Goal: Task Accomplishment & Management: Manage account settings

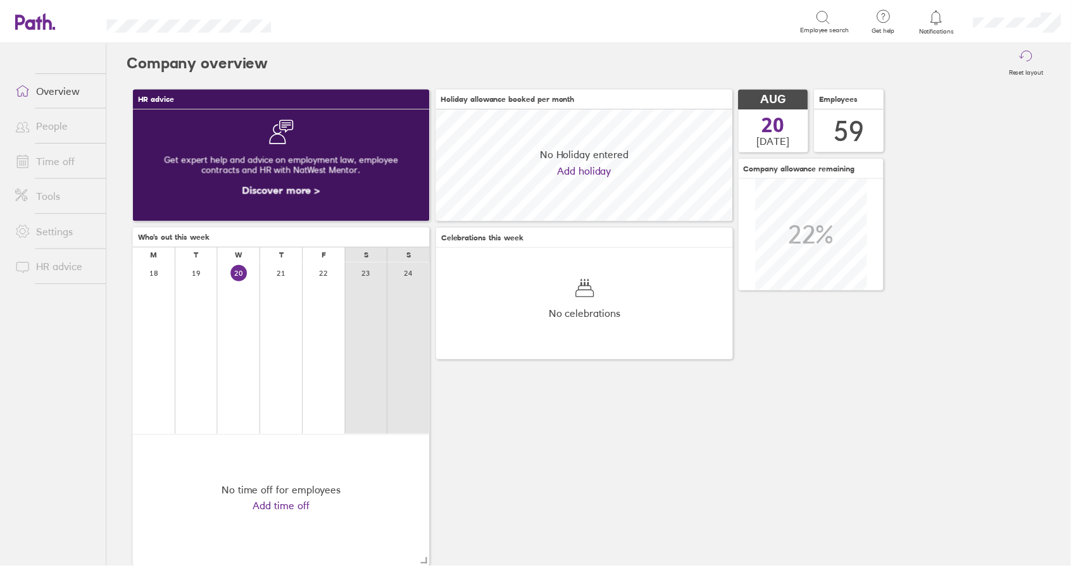
scroll to position [113, 299]
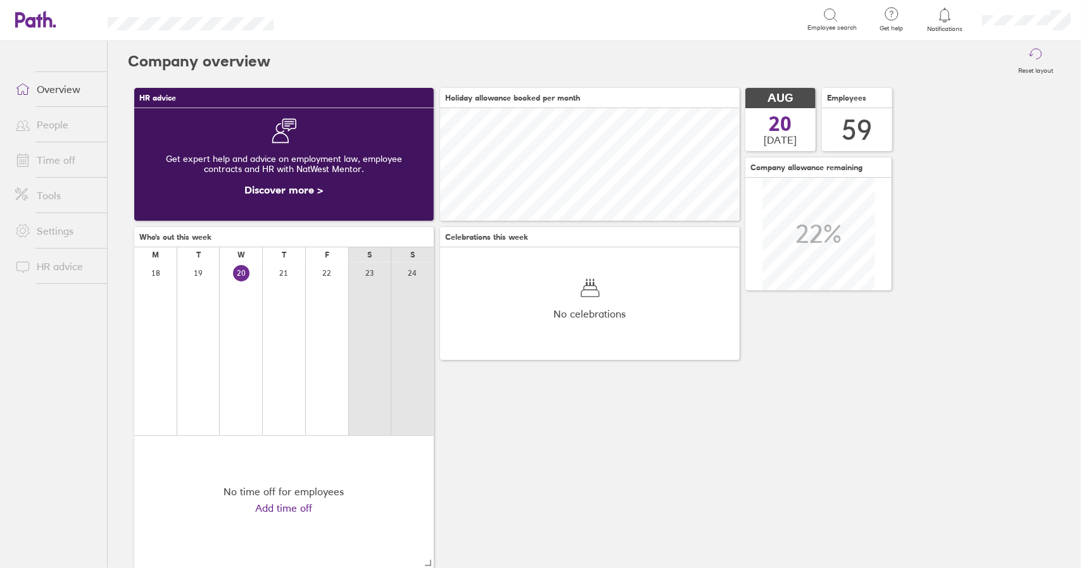
click at [49, 163] on link "Time off" at bounding box center [56, 159] width 102 height 25
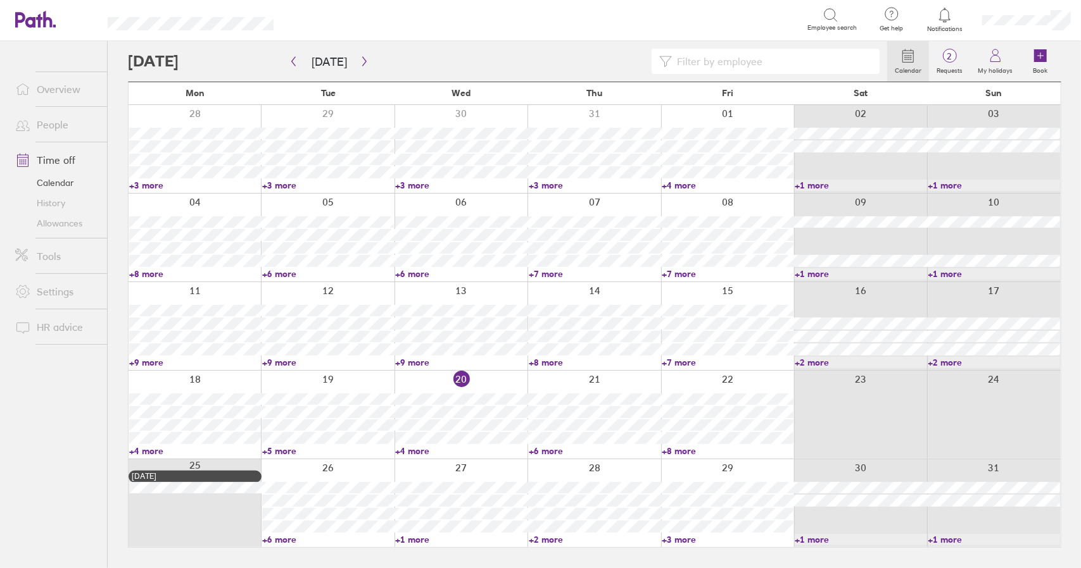
click at [548, 450] on link "+6 more" at bounding box center [595, 451] width 132 height 11
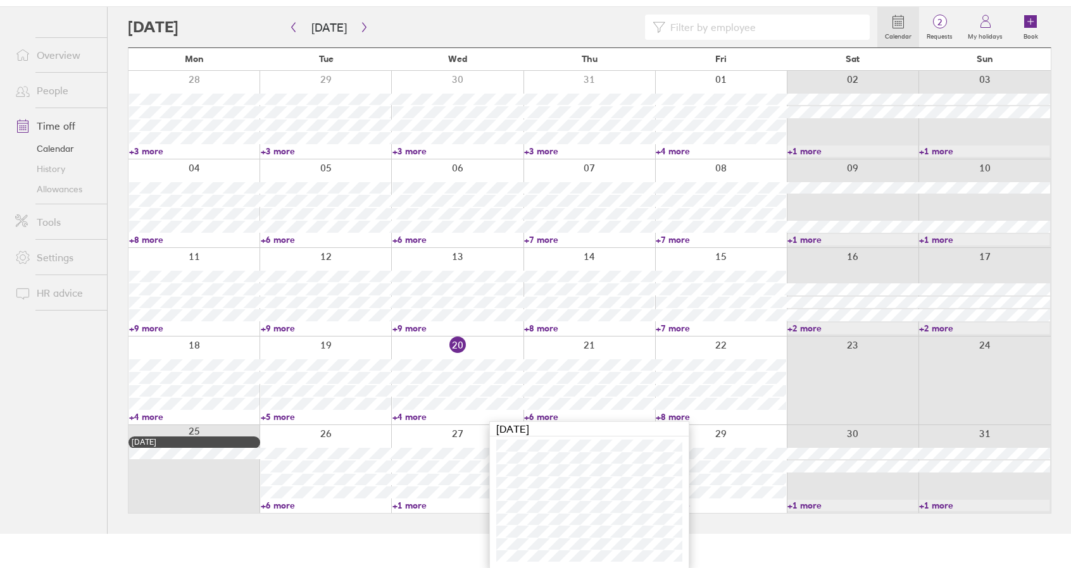
click at [545, 419] on link "+6 more" at bounding box center [589, 416] width 130 height 11
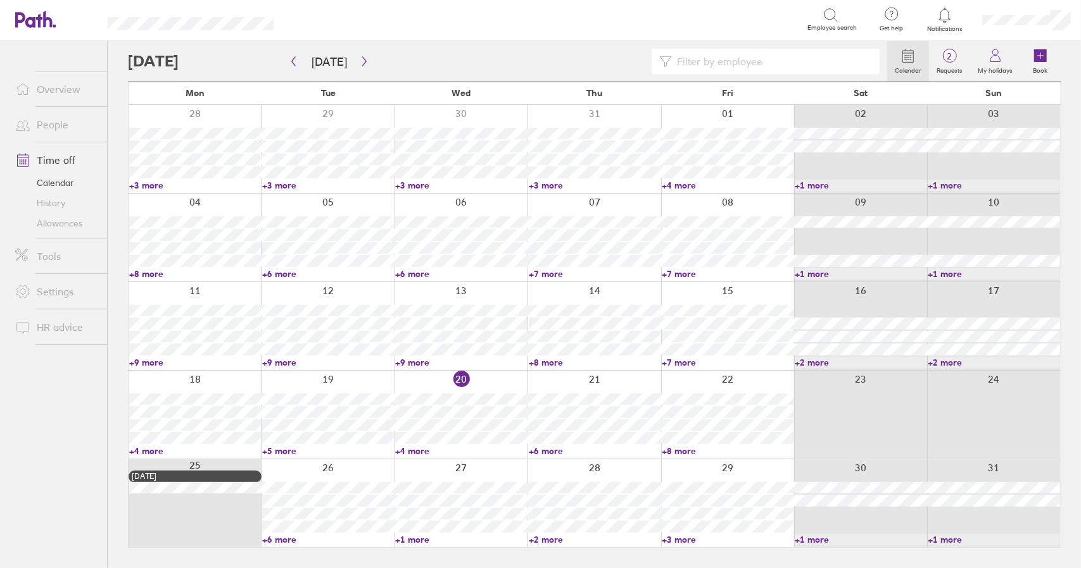
click at [274, 540] on link "+6 more" at bounding box center [328, 539] width 132 height 11
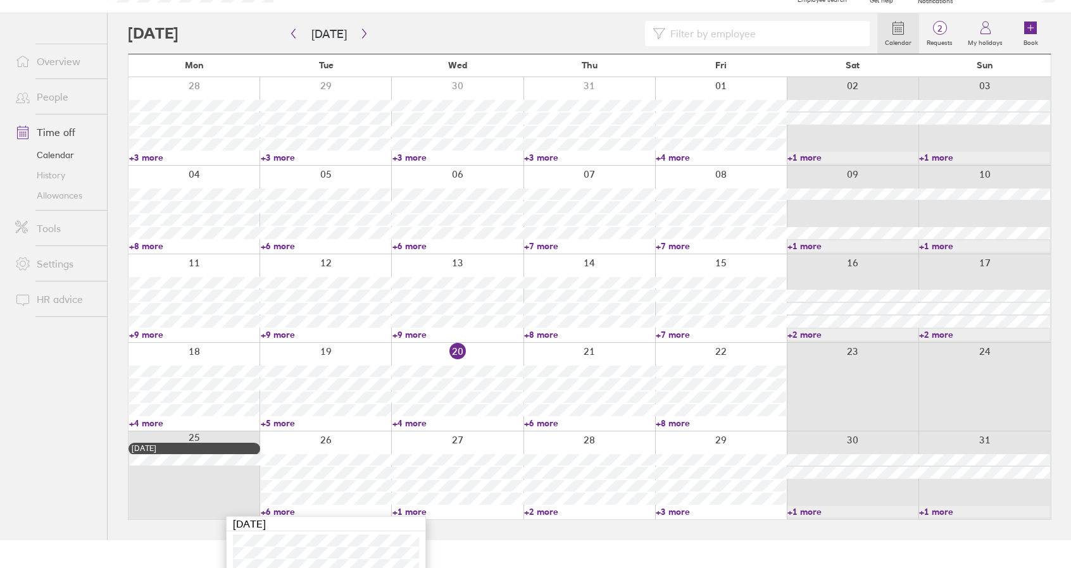
scroll to position [124, 0]
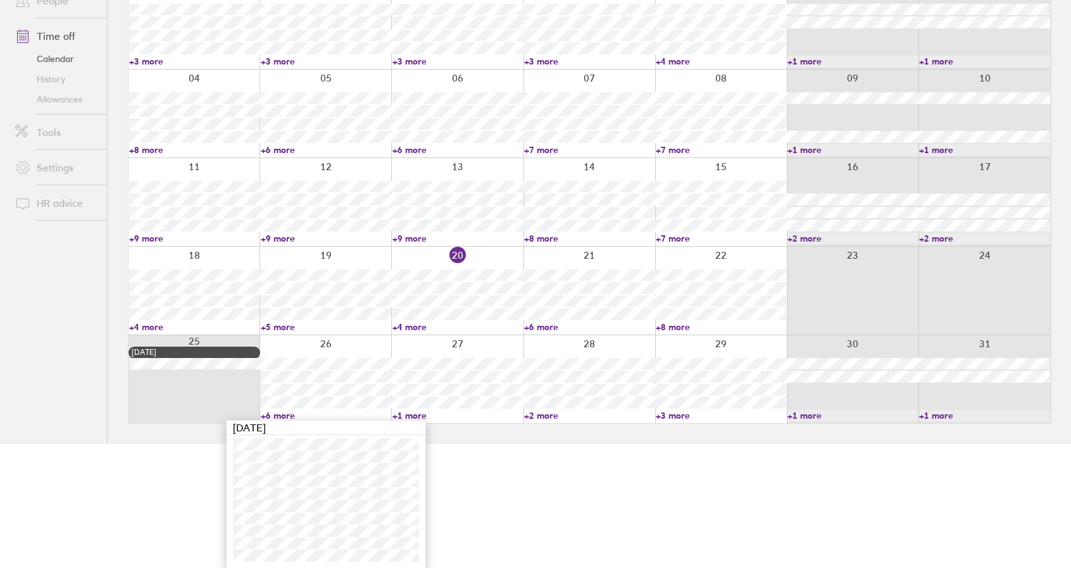
click at [287, 416] on link "+6 more" at bounding box center [326, 415] width 130 height 11
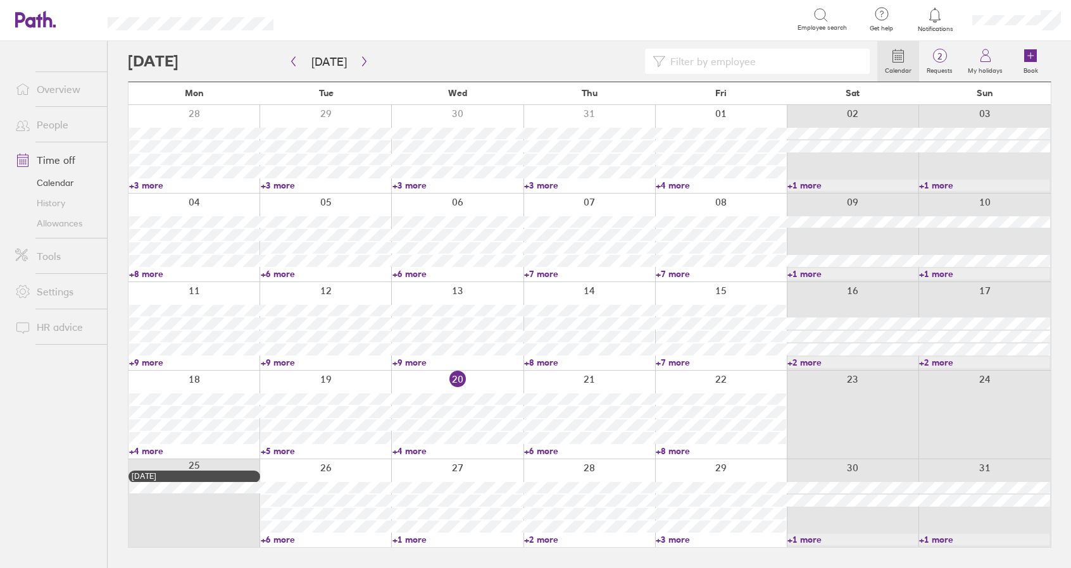
scroll to position [0, 0]
click at [413, 534] on link "+1 more" at bounding box center [461, 539] width 132 height 11
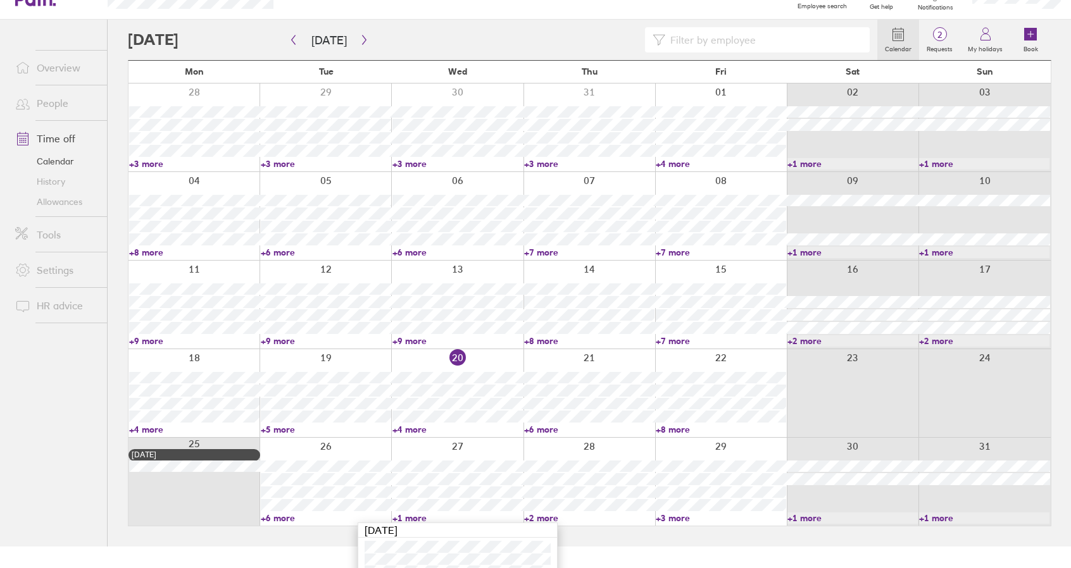
scroll to position [61, 0]
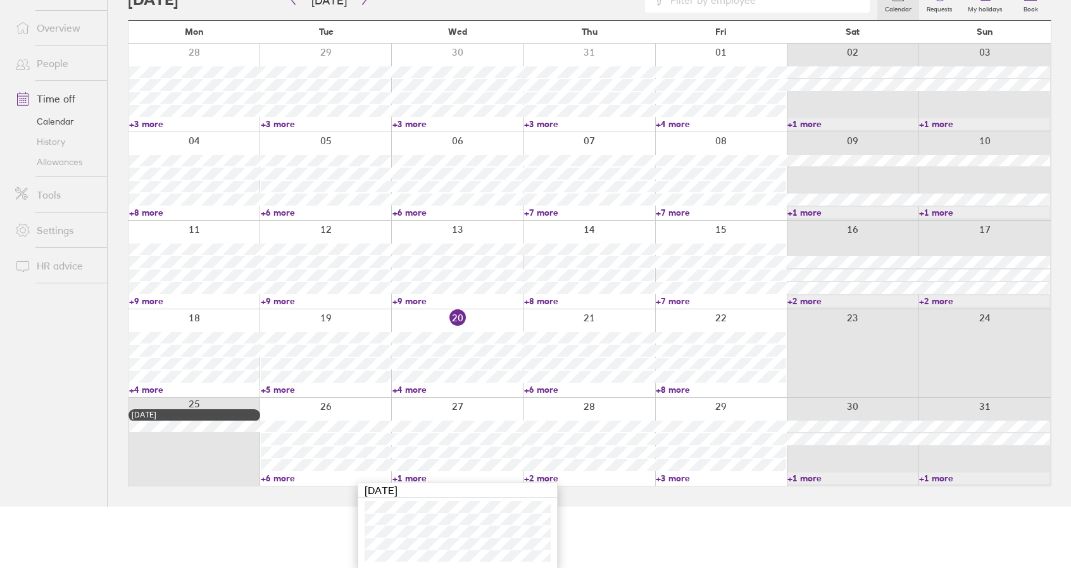
click at [413, 475] on link "+1 more" at bounding box center [457, 478] width 130 height 11
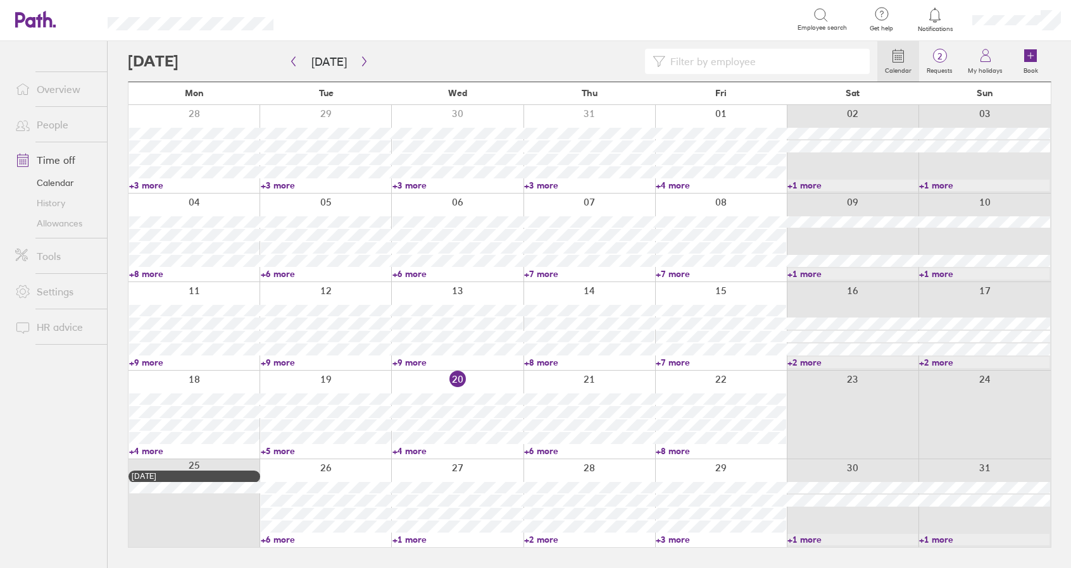
scroll to position [0, 0]
drag, startPoint x: 276, startPoint y: 540, endPoint x: 286, endPoint y: 467, distance: 74.1
click at [277, 540] on link "+6 more" at bounding box center [328, 539] width 132 height 11
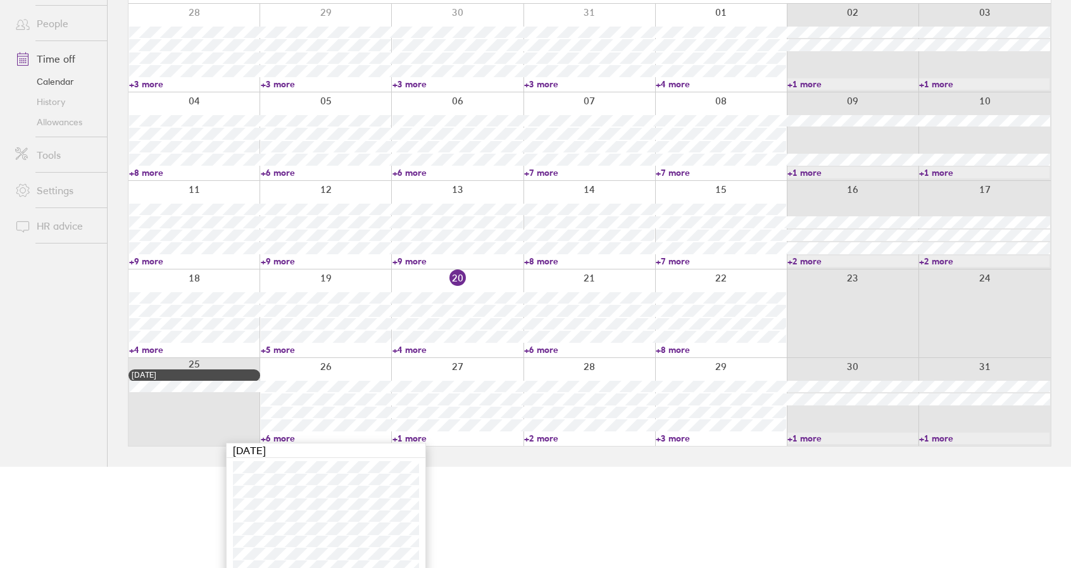
scroll to position [124, 0]
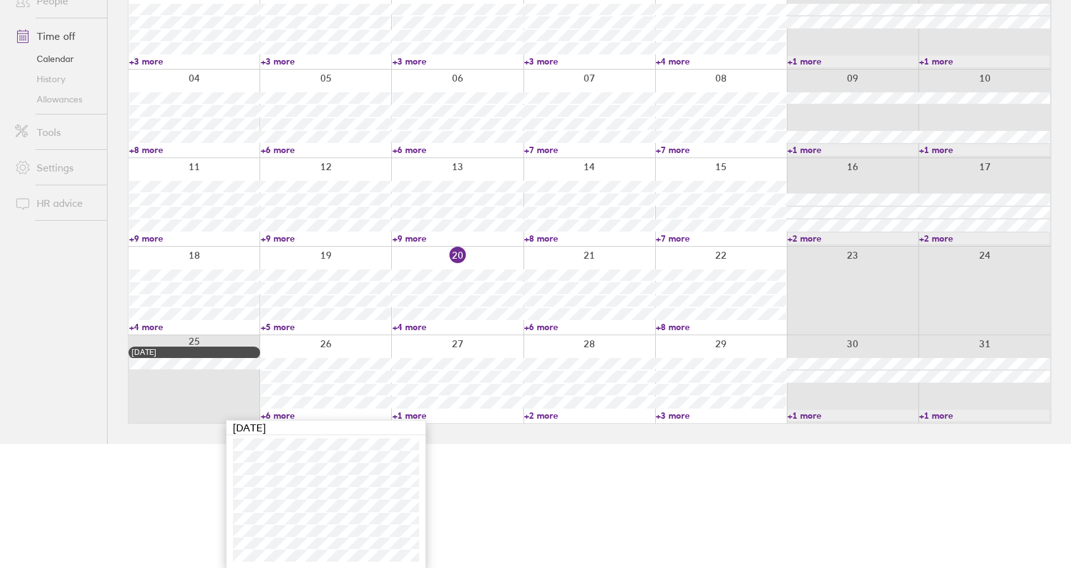
click at [284, 415] on link "+6 more" at bounding box center [326, 415] width 130 height 11
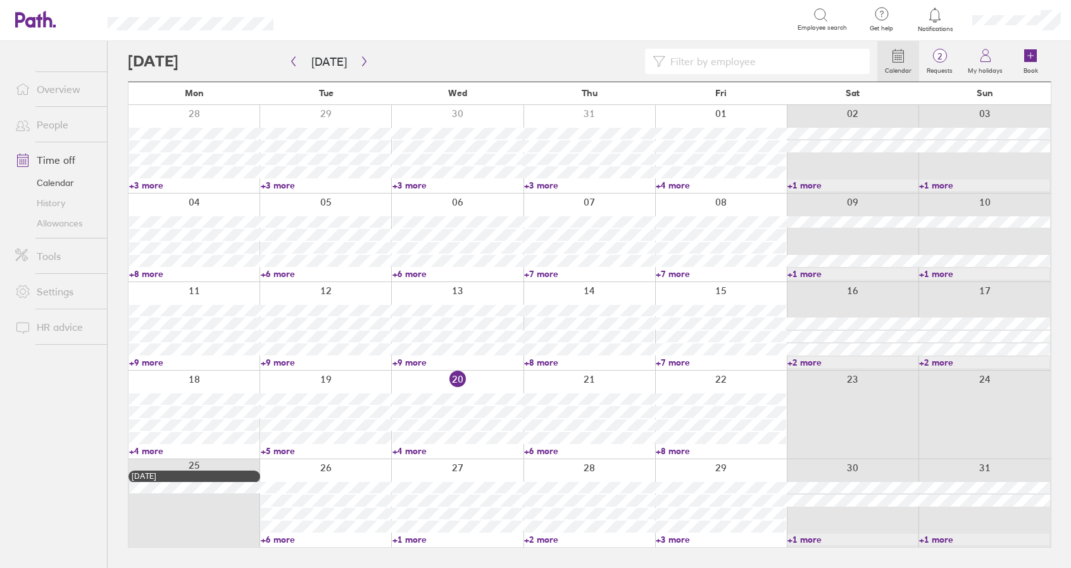
scroll to position [0, 0]
click at [419, 540] on link "+1 more" at bounding box center [461, 539] width 132 height 11
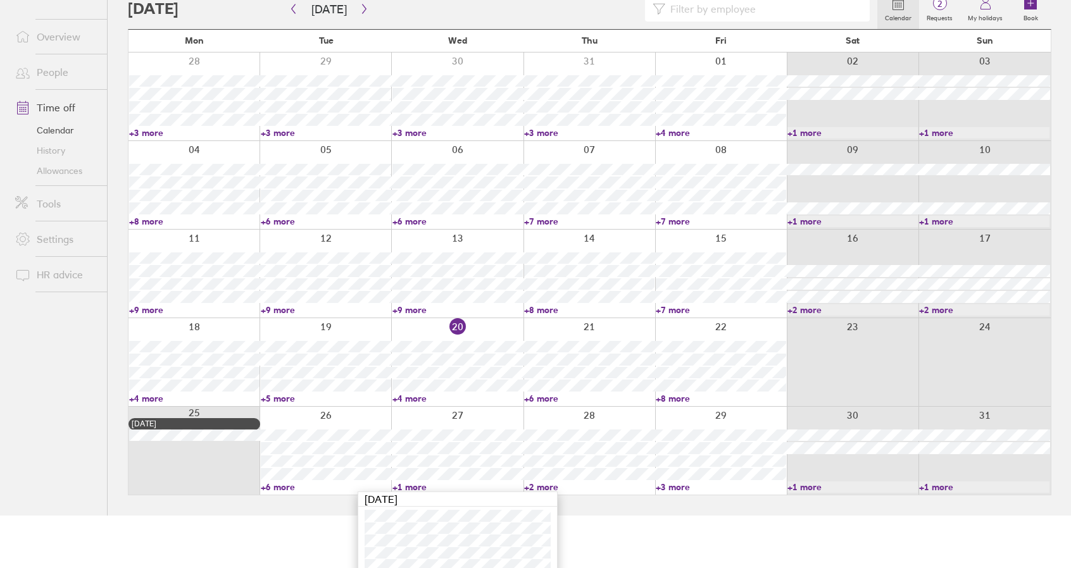
scroll to position [61, 0]
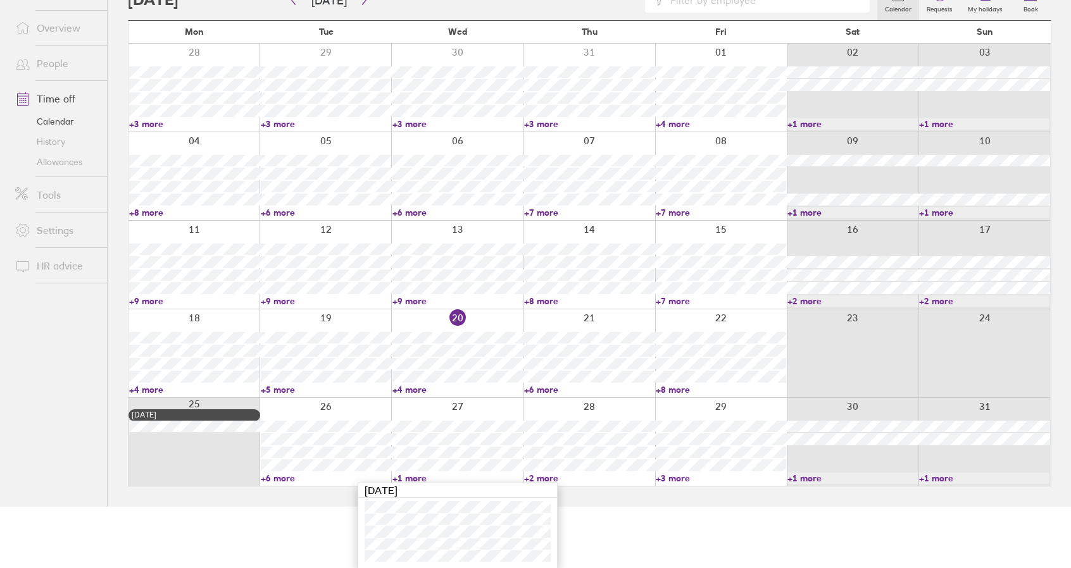
click at [411, 475] on link "+1 more" at bounding box center [457, 478] width 130 height 11
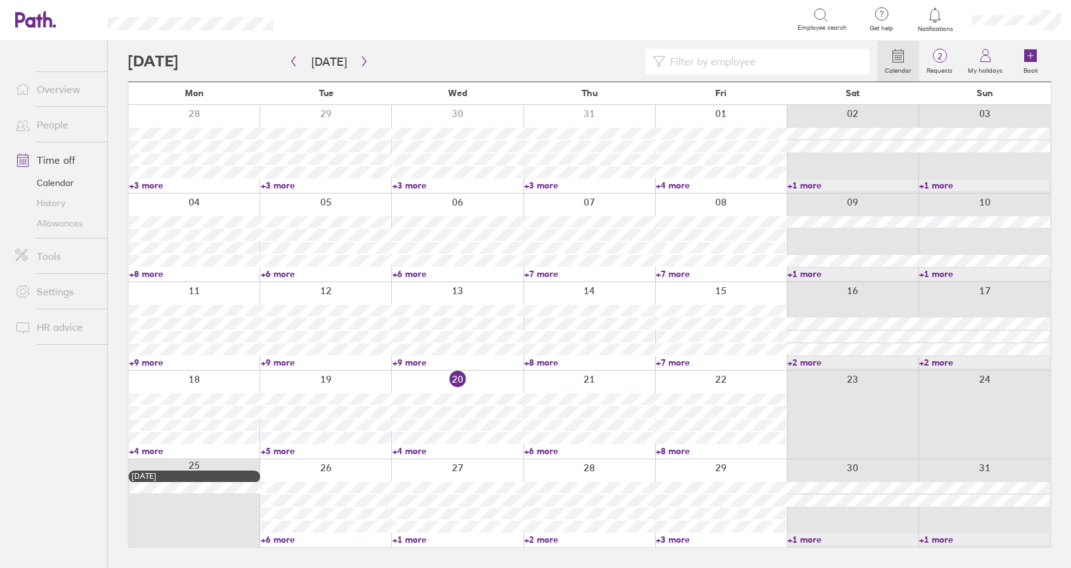
scroll to position [0, 0]
click at [550, 539] on link "+2 more" at bounding box center [595, 539] width 132 height 11
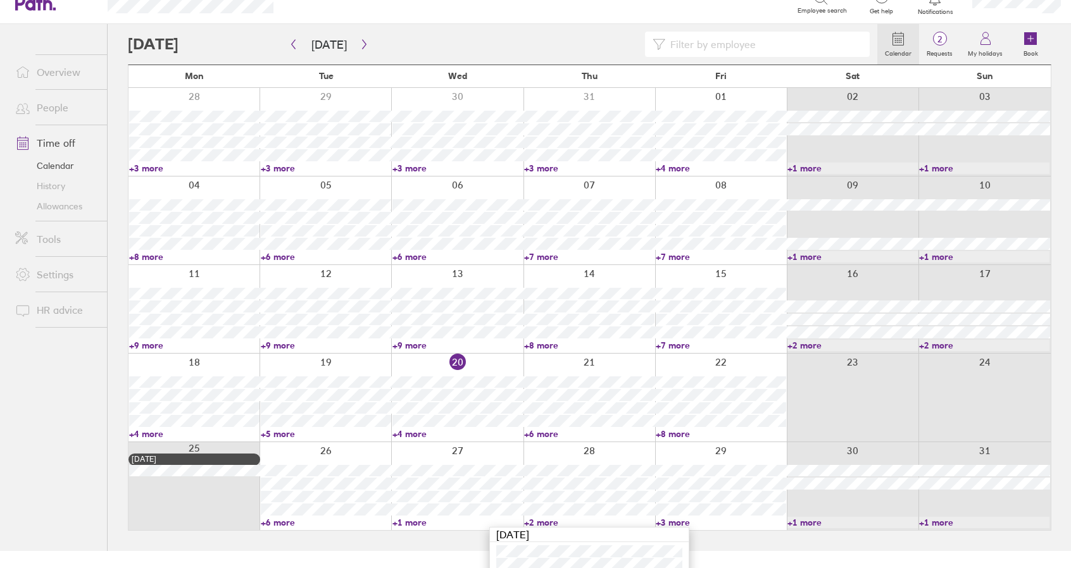
scroll to position [73, 0]
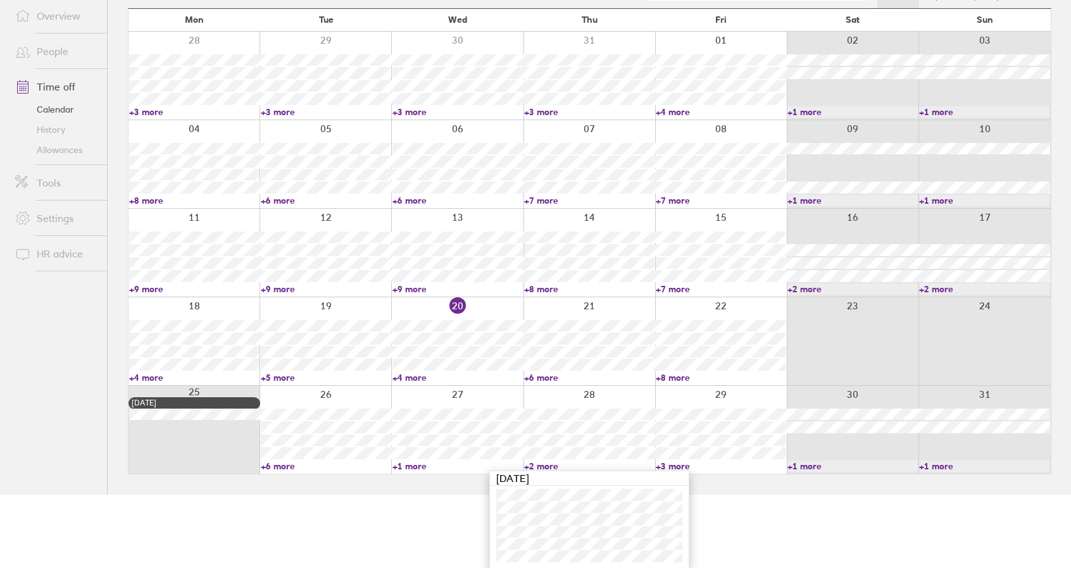
click at [541, 463] on link "+2 more" at bounding box center [589, 466] width 130 height 11
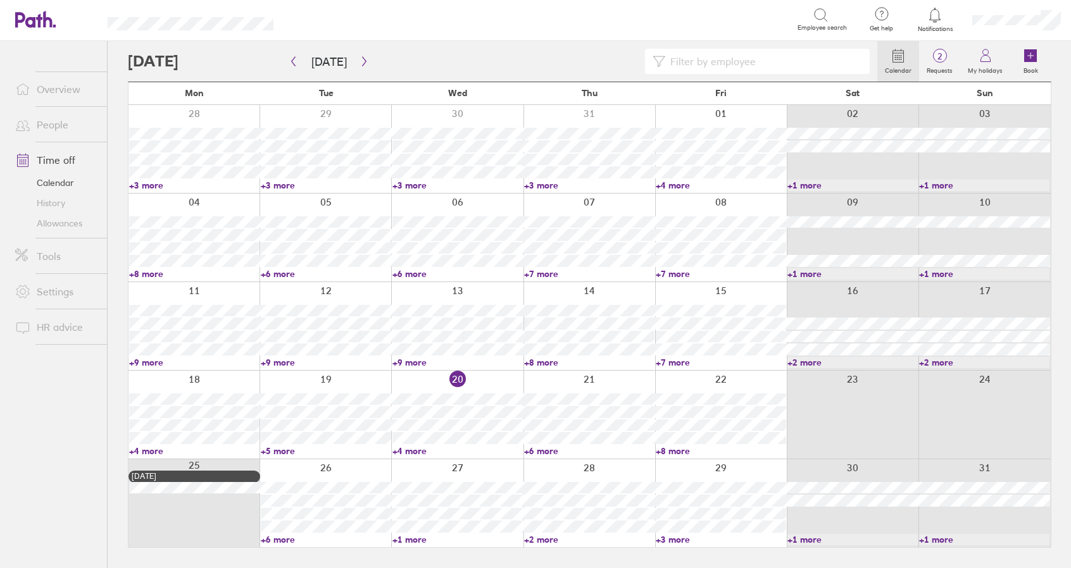
scroll to position [0, 0]
click at [413, 537] on link "+1 more" at bounding box center [461, 539] width 132 height 11
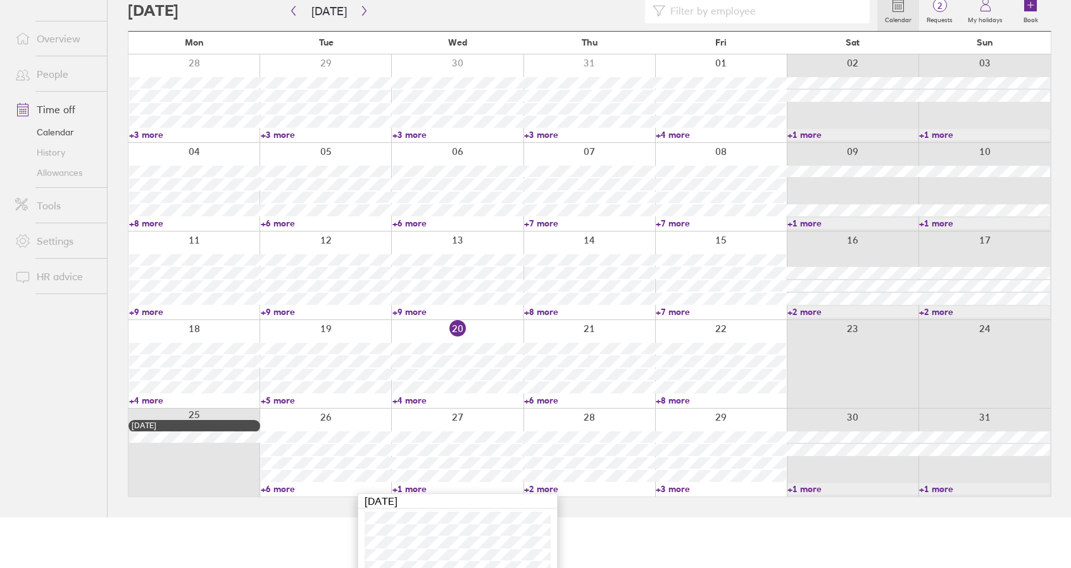
scroll to position [61, 0]
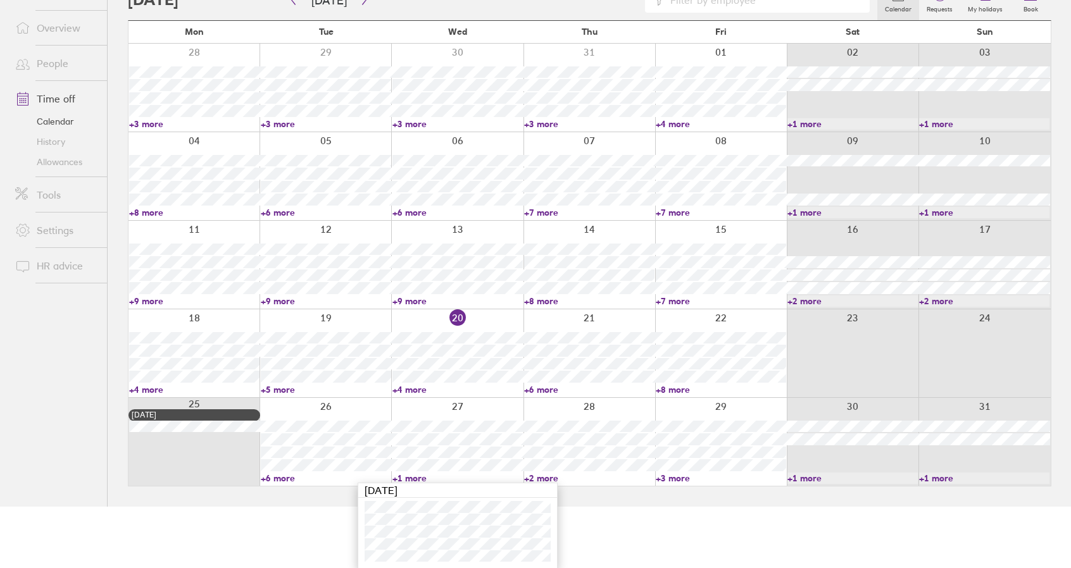
click at [412, 475] on link "+1 more" at bounding box center [457, 478] width 130 height 11
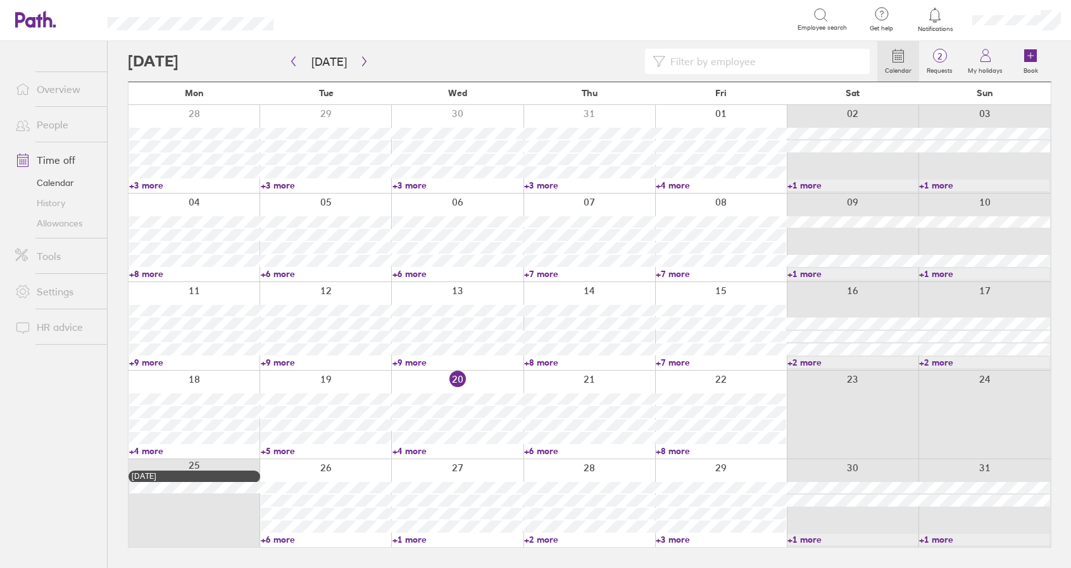
scroll to position [0, 0]
click at [687, 537] on link "+3 more" at bounding box center [727, 539] width 132 height 11
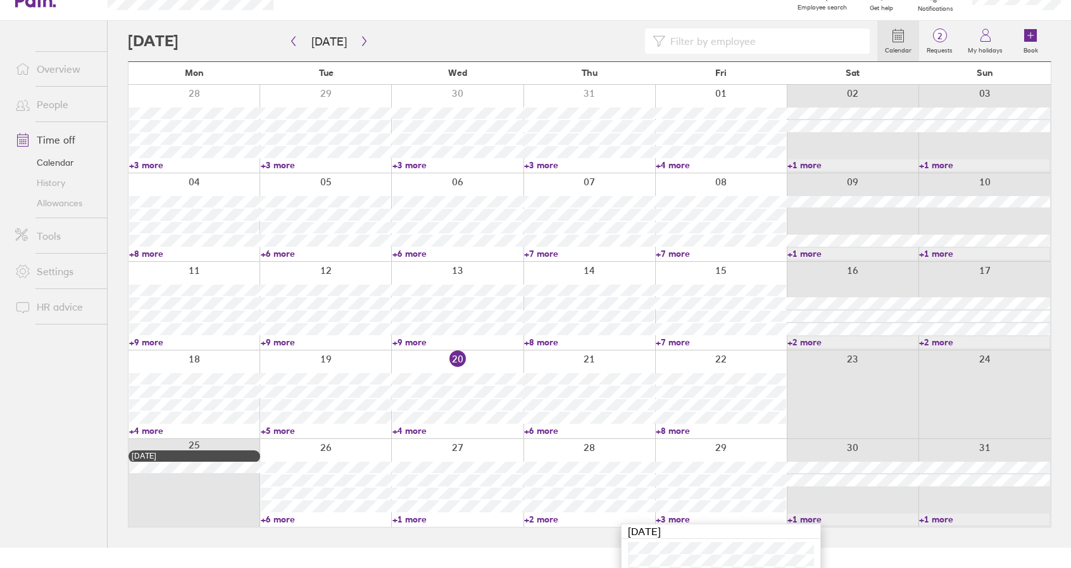
scroll to position [87, 0]
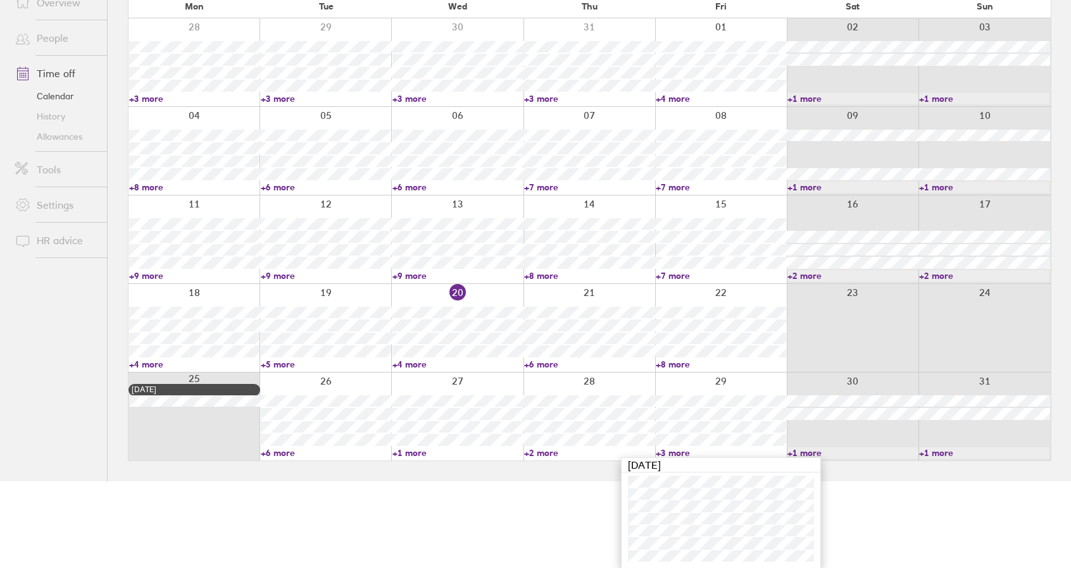
click at [675, 451] on link "+3 more" at bounding box center [721, 453] width 130 height 11
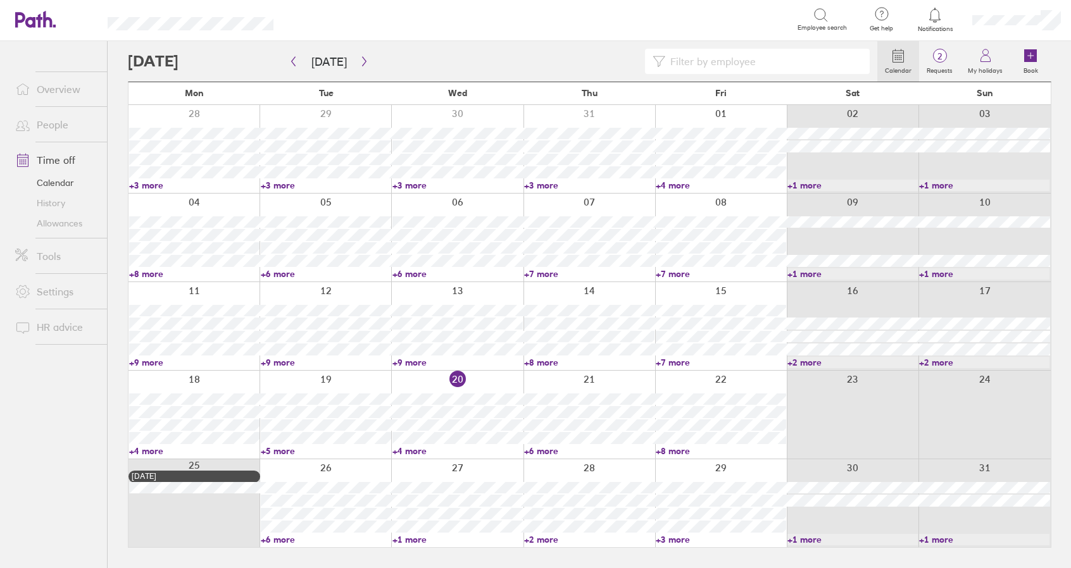
scroll to position [0, 0]
click at [280, 539] on link "+6 more" at bounding box center [328, 539] width 132 height 11
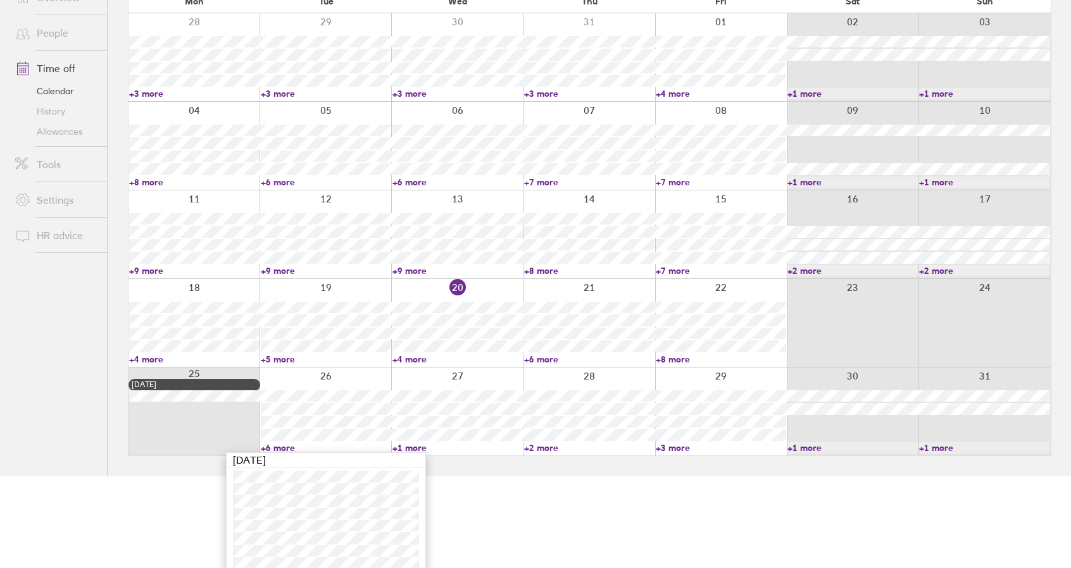
scroll to position [124, 0]
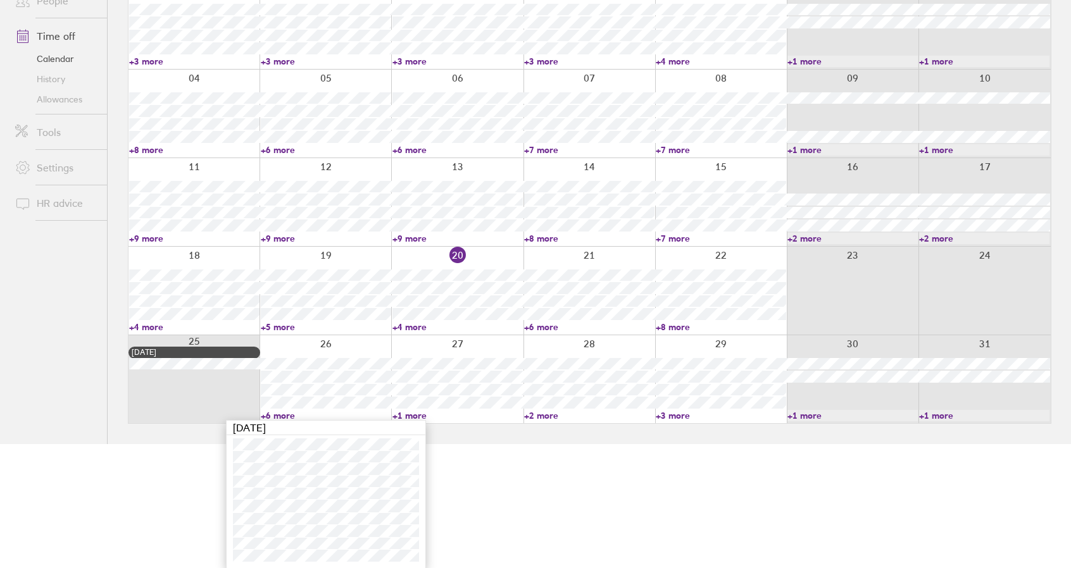
click at [281, 415] on link "+6 more" at bounding box center [326, 415] width 130 height 11
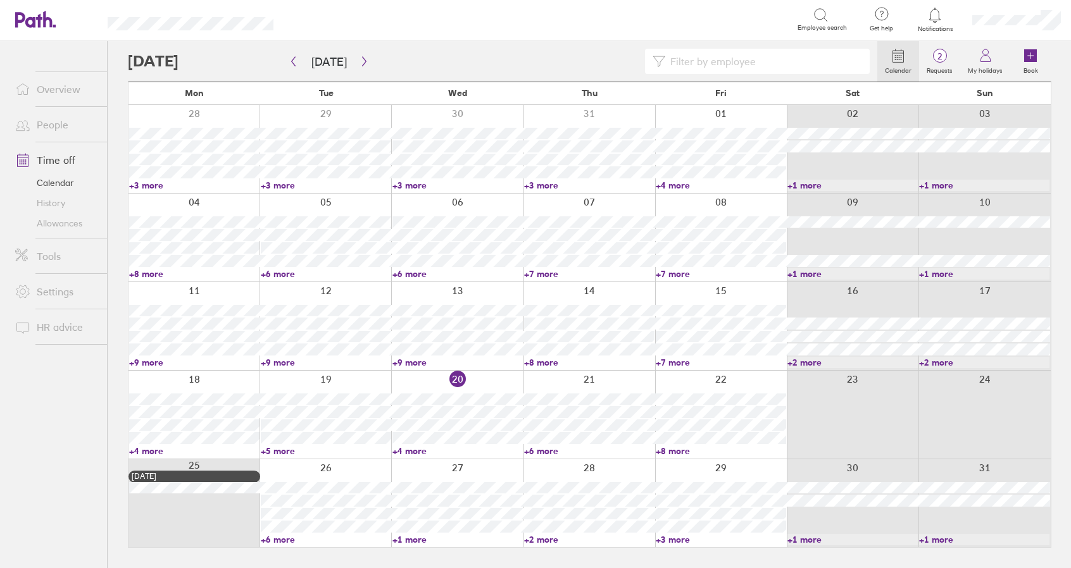
scroll to position [0, 0]
click at [419, 540] on link "+1 more" at bounding box center [461, 539] width 132 height 11
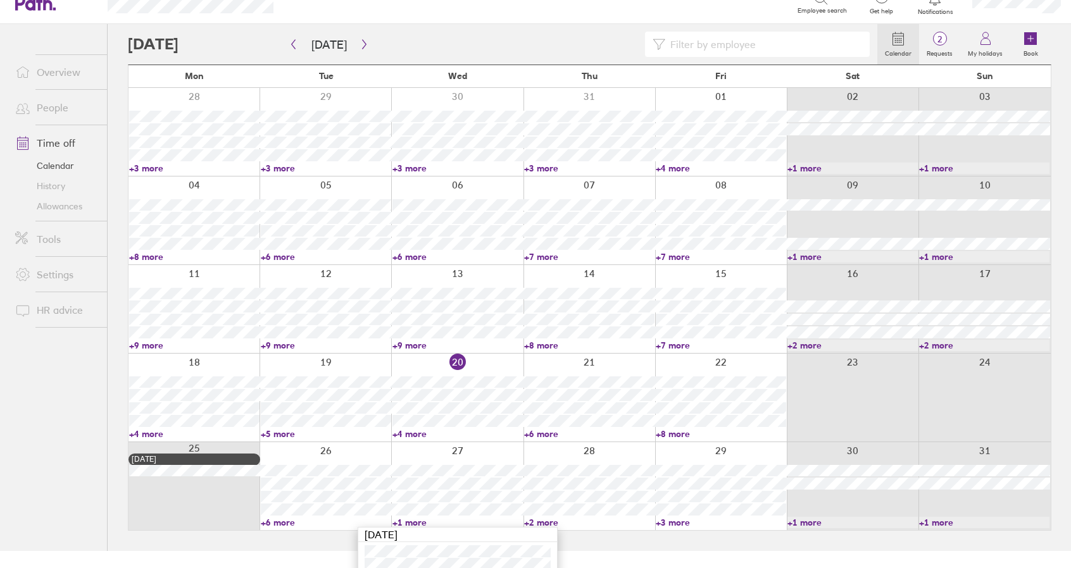
scroll to position [61, 0]
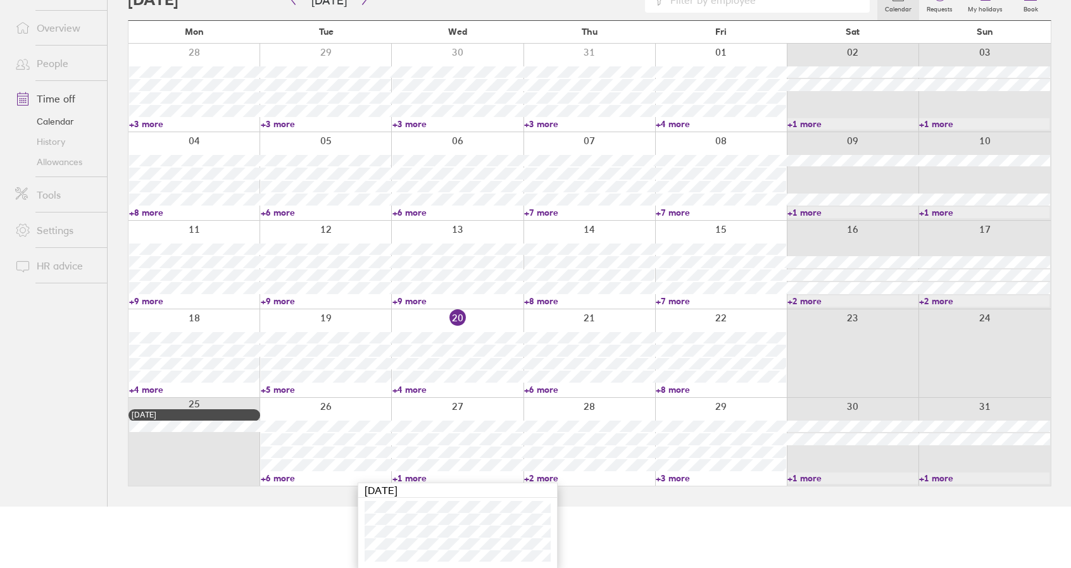
click at [415, 478] on link "+1 more" at bounding box center [457, 478] width 130 height 11
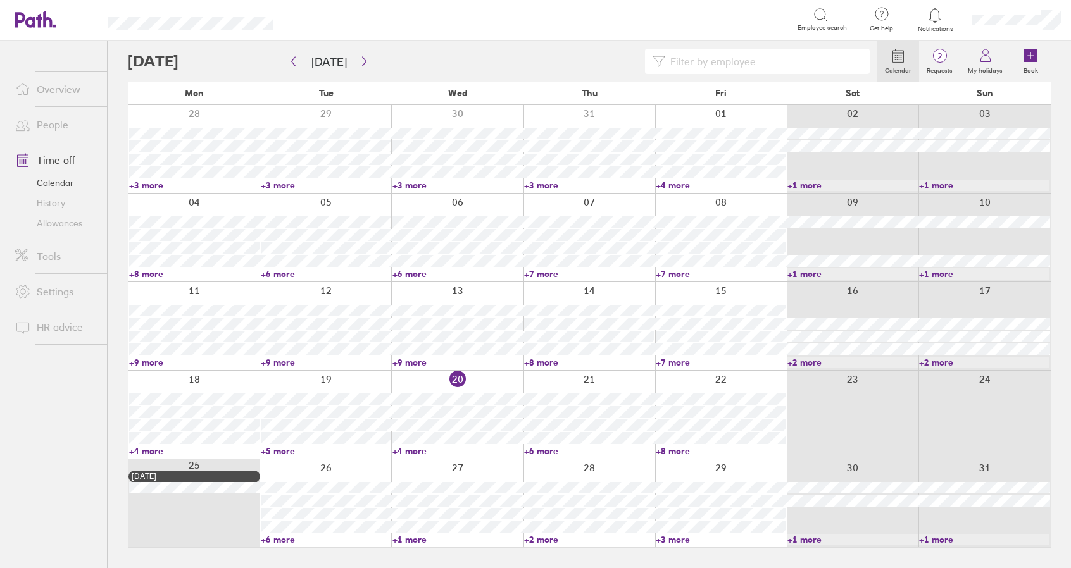
scroll to position [0, 0]
click at [291, 541] on link "+6 more" at bounding box center [328, 539] width 132 height 11
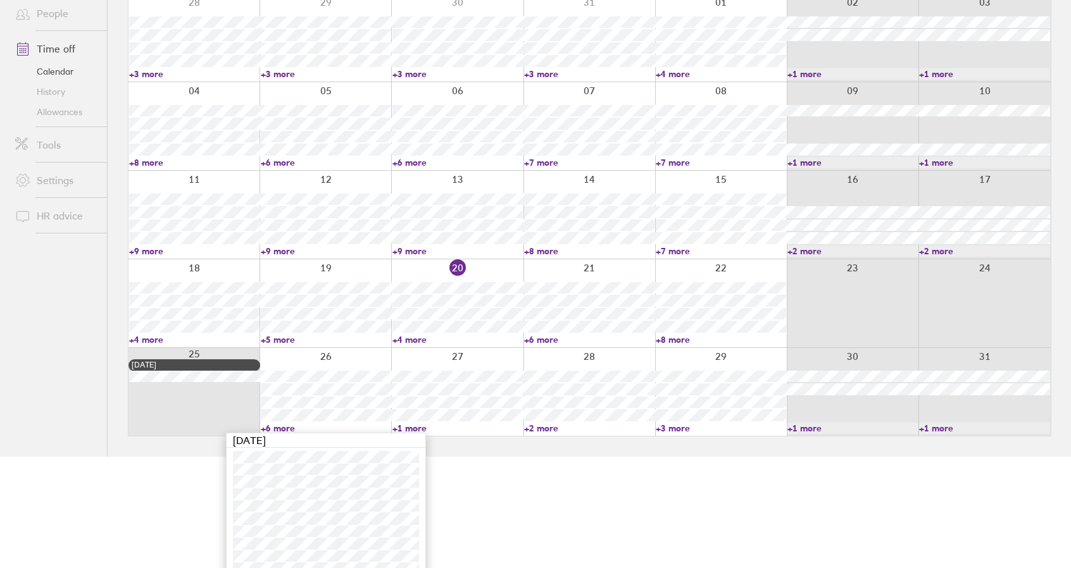
scroll to position [124, 0]
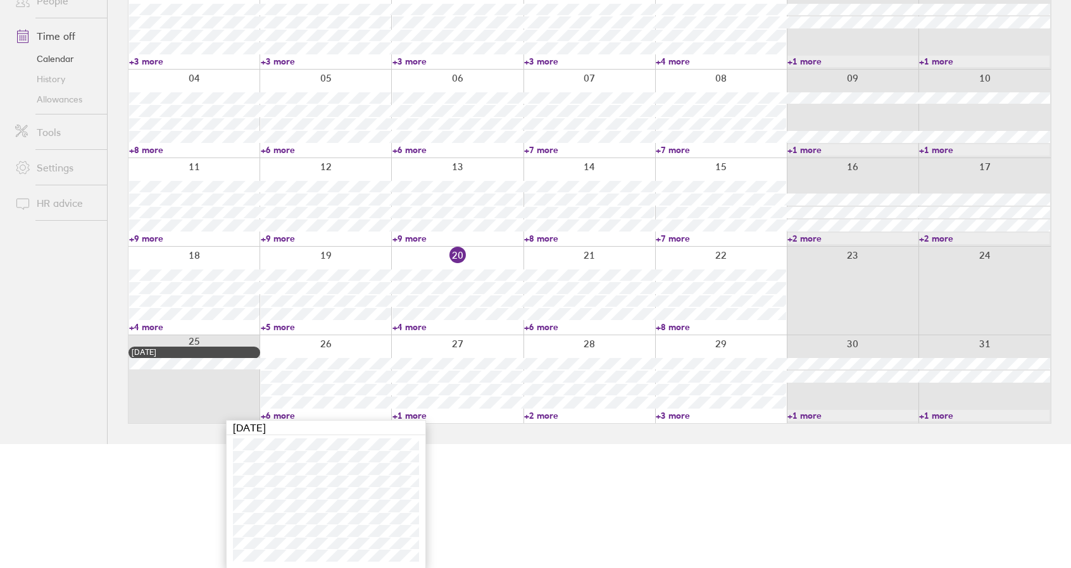
click at [405, 417] on link "+1 more" at bounding box center [457, 415] width 130 height 11
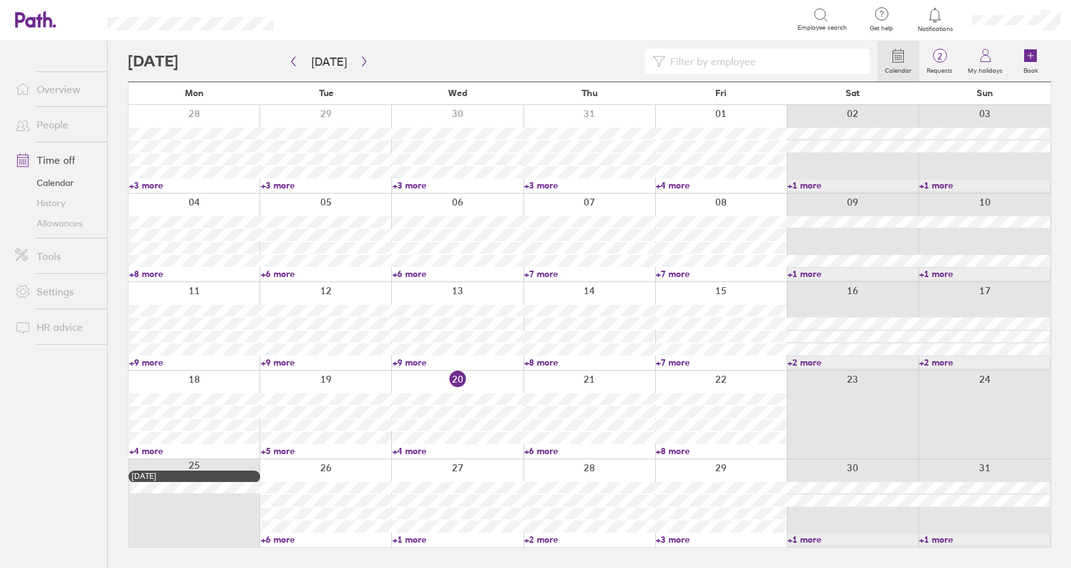
scroll to position [0, 0]
click at [418, 541] on link "+1 more" at bounding box center [461, 539] width 132 height 11
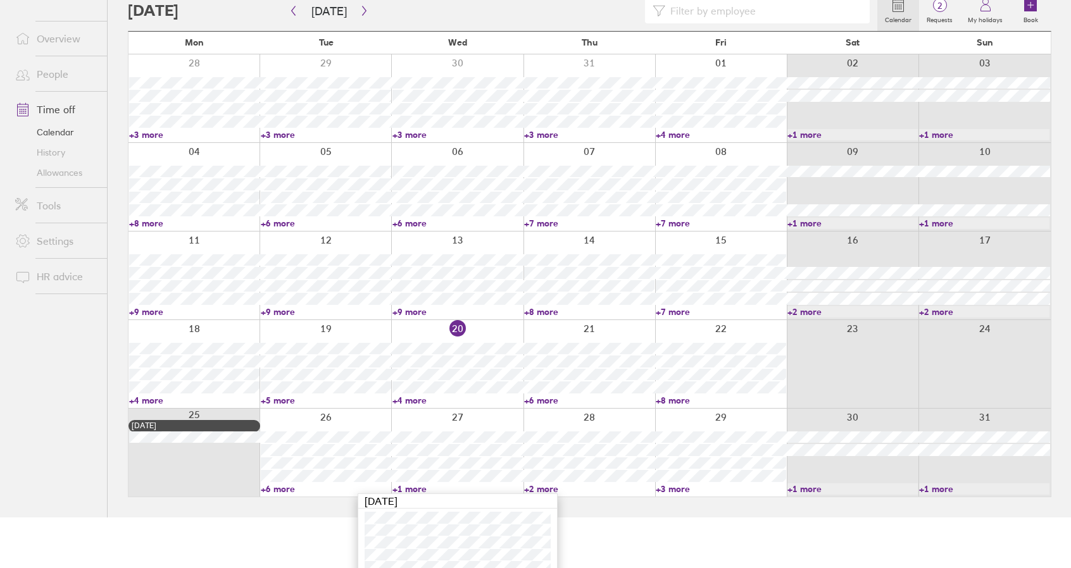
scroll to position [61, 0]
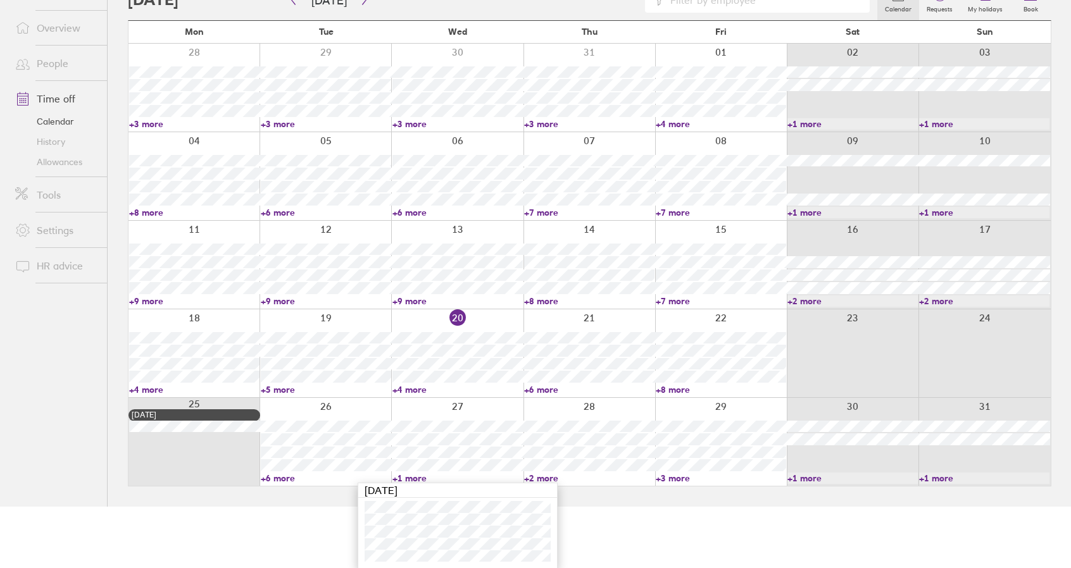
click at [413, 476] on link "+1 more" at bounding box center [457, 478] width 130 height 11
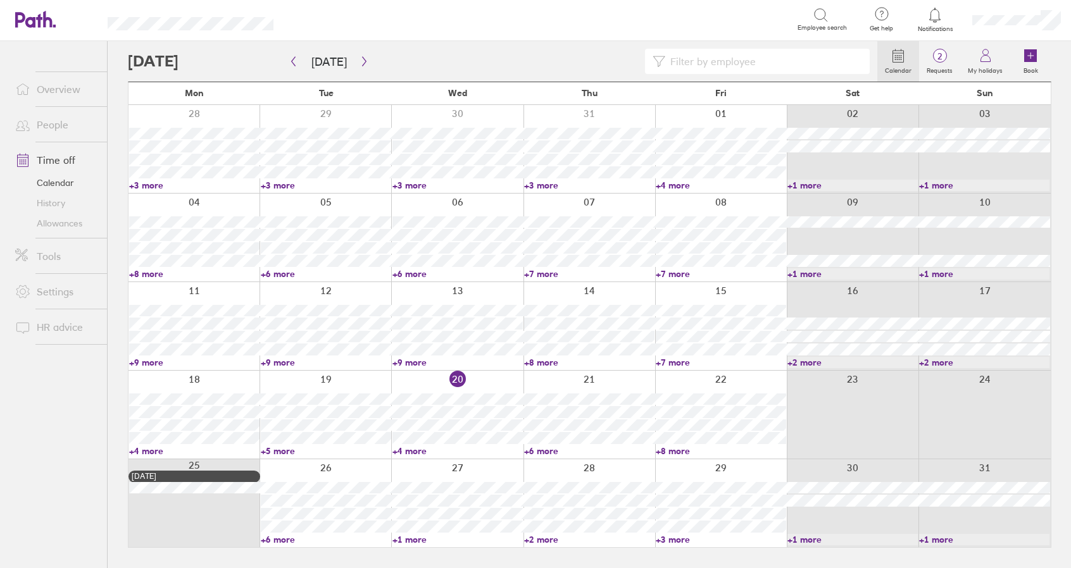
scroll to position [0, 0]
click at [548, 540] on link "+2 more" at bounding box center [595, 539] width 132 height 11
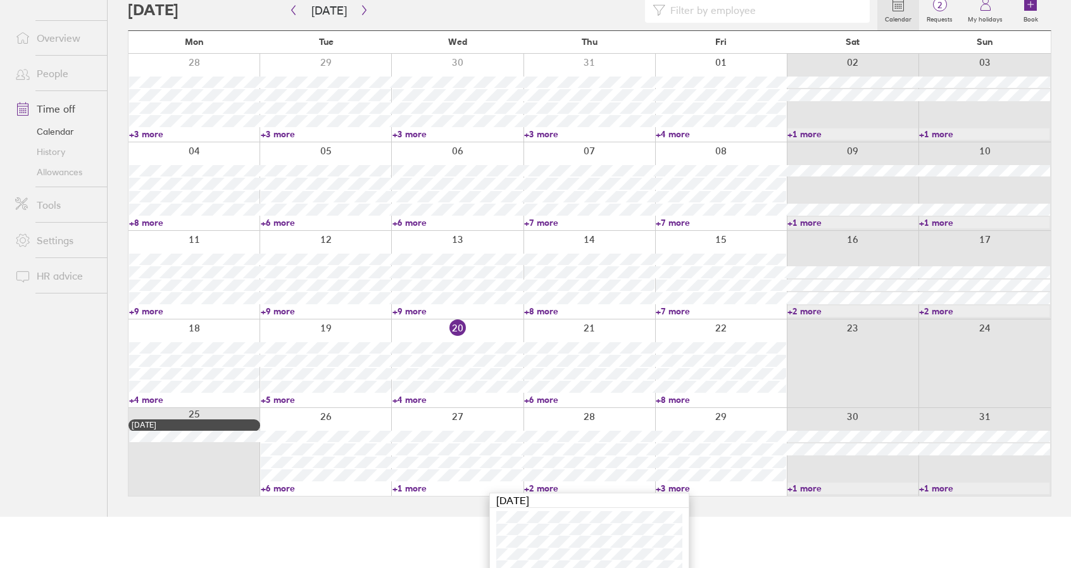
scroll to position [73, 0]
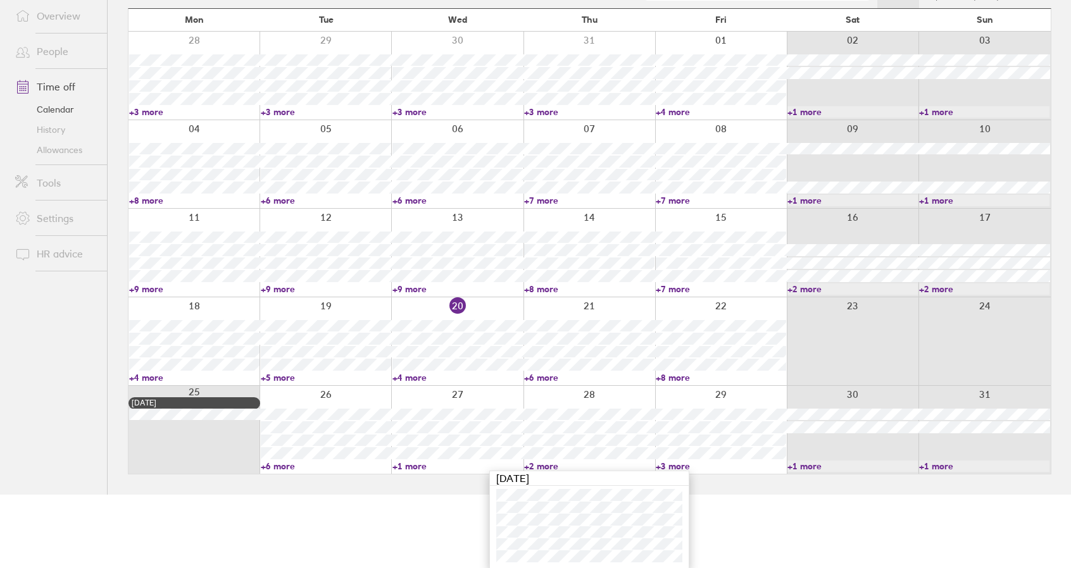
click at [543, 466] on link "+2 more" at bounding box center [589, 466] width 130 height 11
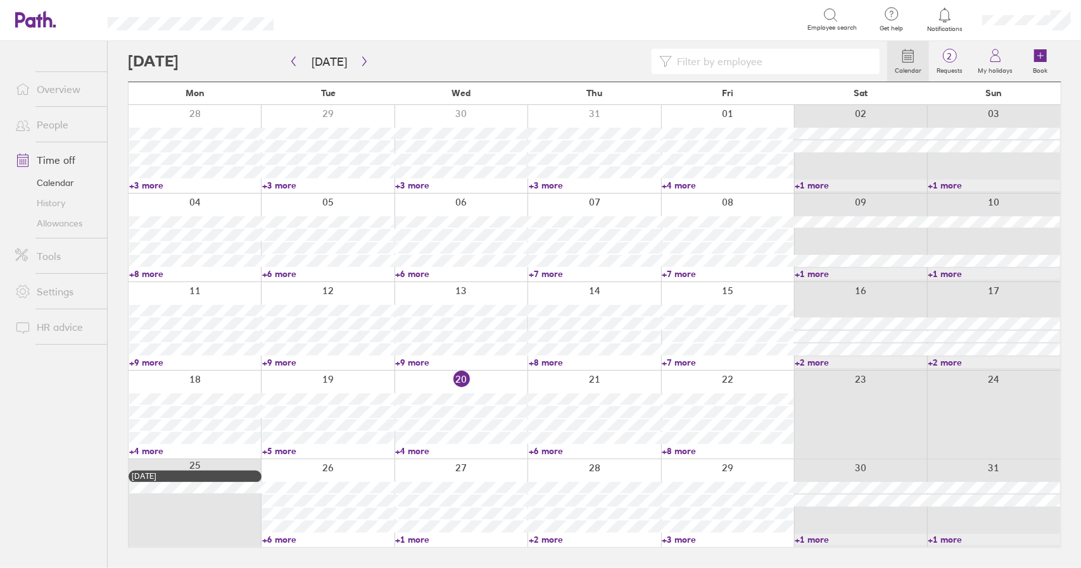
click at [686, 541] on link "+3 more" at bounding box center [727, 539] width 132 height 11
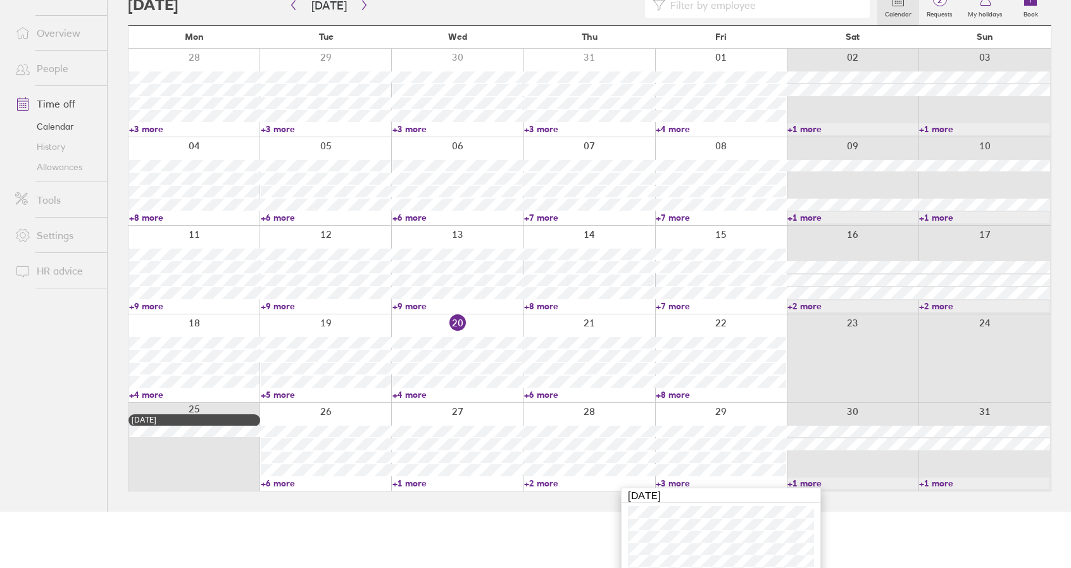
scroll to position [87, 0]
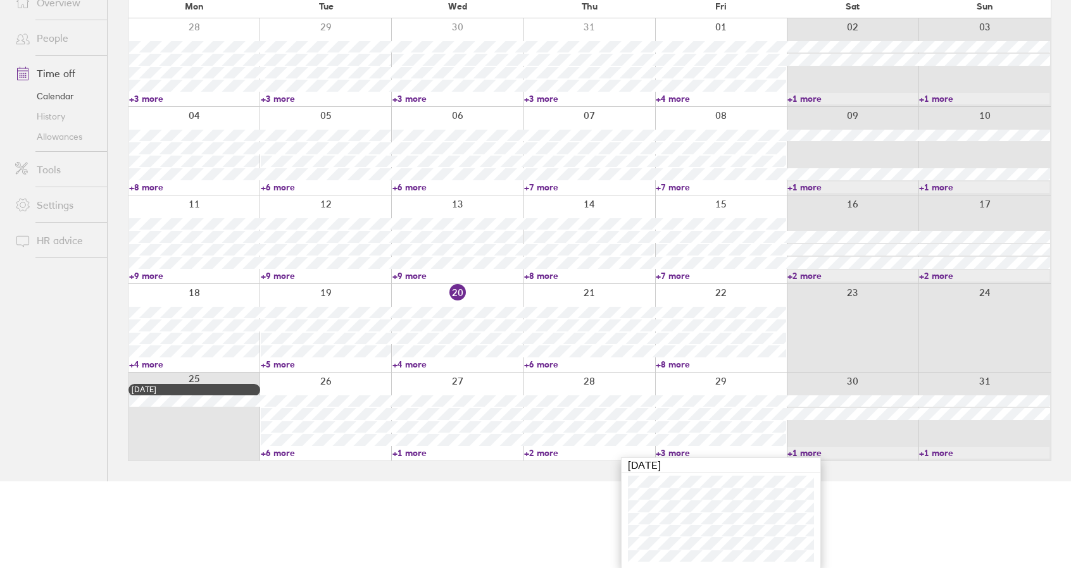
click at [671, 451] on link "+3 more" at bounding box center [721, 453] width 130 height 11
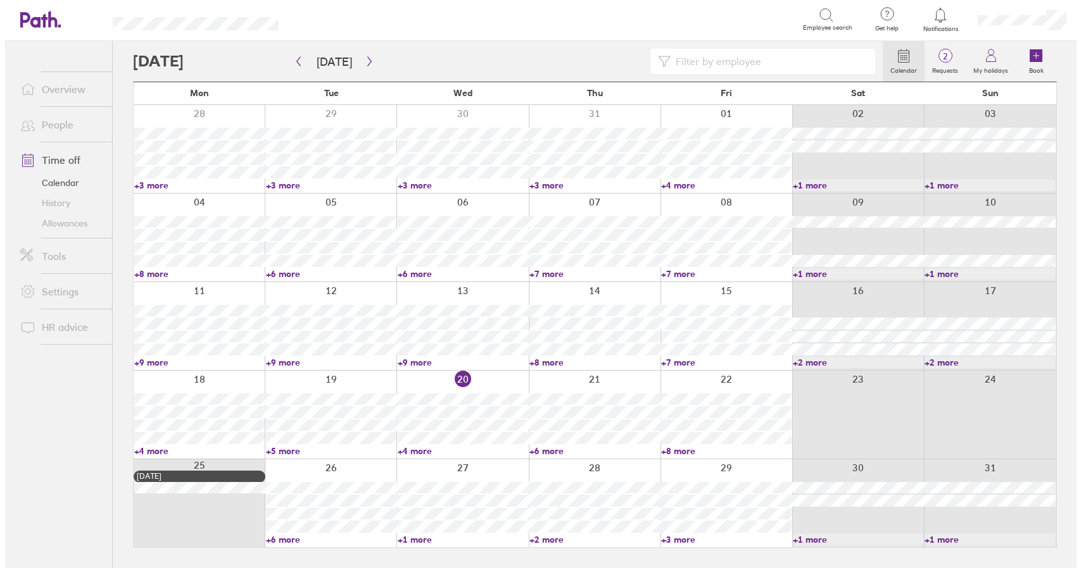
scroll to position [0, 0]
click at [54, 165] on link "Time off" at bounding box center [56, 159] width 102 height 25
